Goal: Navigation & Orientation: Find specific page/section

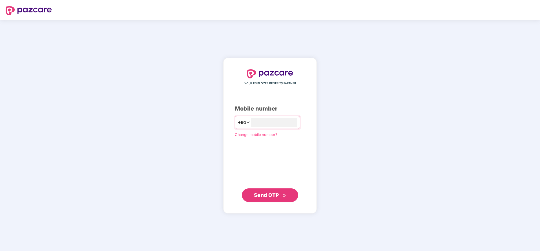
type input "**********"
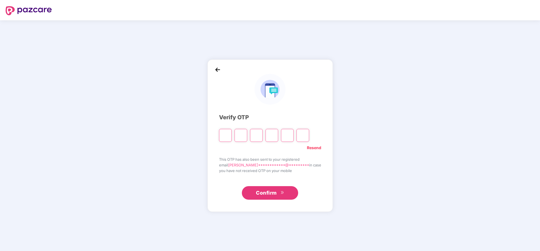
type input "*"
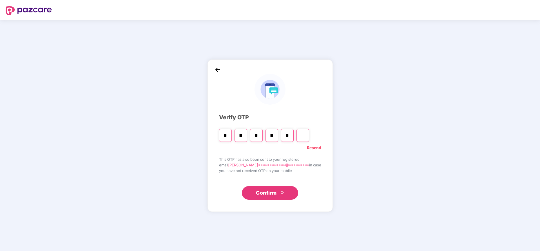
type input "*"
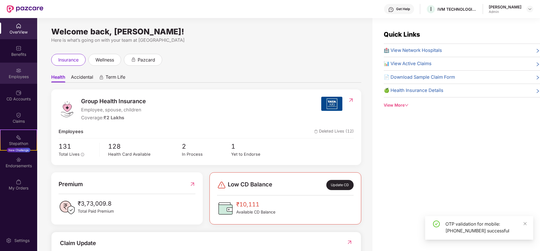
click at [19, 78] on div "Employees" at bounding box center [18, 77] width 37 height 6
